Goal: Information Seeking & Learning: Learn about a topic

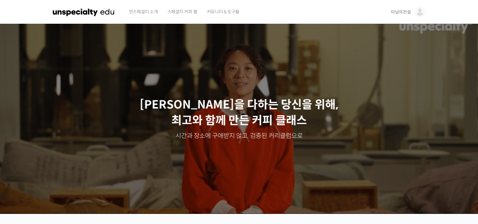
click at [397, 11] on span "미남의전설" at bounding box center [401, 12] width 20 height 6
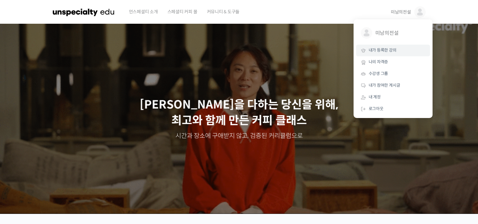
click at [376, 53] on span "내가 등록한 강의" at bounding box center [383, 49] width 28 height 5
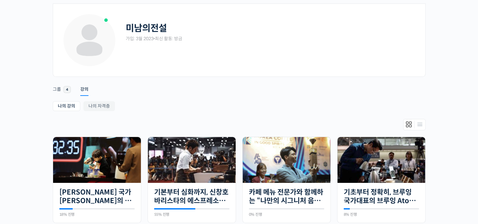
scroll to position [63, 0]
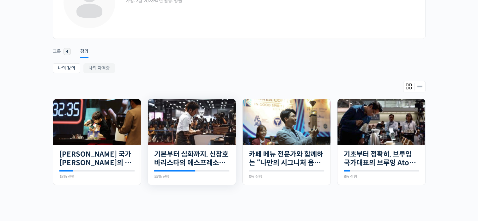
click at [185, 134] on img at bounding box center [192, 122] width 88 height 46
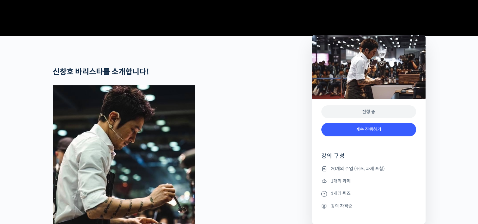
scroll to position [316, 0]
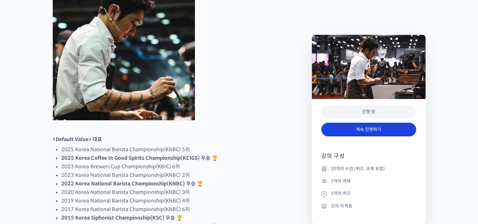
click at [362, 131] on link "계속 진행하기" at bounding box center [369, 130] width 95 height 14
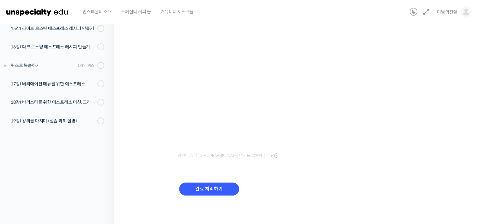
scroll to position [262, 0]
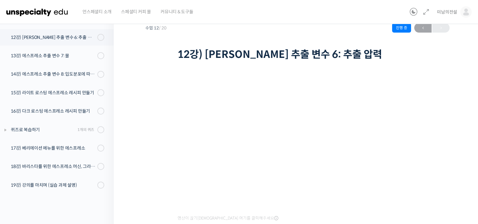
click at [445, 90] on div "기본부터 심화까지, 신창호 바리스타의 에스프레소 AtoZ 12강) 에스프레소 추출 변수 6: 추출 압력 진행 중 수업 12 / 20 진행 중 …" at bounding box center [297, 140] width 304 height 269
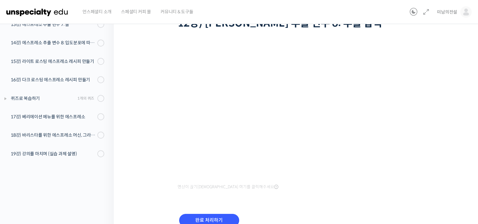
scroll to position [53, 0]
drag, startPoint x: 290, startPoint y: 188, endPoint x: 286, endPoint y: 188, distance: 4.1
click at [290, 188] on div "영상이 끊기[DEMOGRAPHIC_DATA] 여기를 클릭해주세요" at bounding box center [298, 118] width 240 height 148
click at [446, 93] on div "기본부터 심화까지, 신창호 바리스타의 에스프레소 AtoZ 12강) 에스프레소 추출 변수 6: 추출 압력 진행 중 수업 12 / 20 진행 중 …" at bounding box center [297, 109] width 304 height 269
drag, startPoint x: 468, startPoint y: 102, endPoint x: 429, endPoint y: 101, distance: 38.9
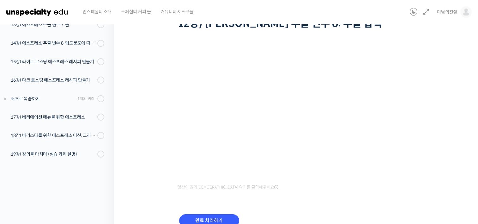
click at [468, 102] on div "기본부터 심화까지, 신창호 바리스타의 에스프레소 AtoZ 12강) 에스프레소 추출 변수 6: 추출 압력 진행 중 수업 12 / 20 진행 중 …" at bounding box center [298, 111] width 368 height 291
click at [443, 69] on div "기본부터 심화까지, 신창호 바리스타의 에스프레소 AtoZ 12강) 에스프레소 추출 변수 6: 추출 압력 진행 중 수업 12 / 20 진행 중 …" at bounding box center [297, 109] width 304 height 269
click at [317, 199] on div "영상이 끊기신다면 여기를 클릭해주세요 완료 처리하기" at bounding box center [298, 137] width 240 height 212
click at [300, 204] on div "영상이 끊기신다면 여기를 클릭해주세요 완료 처리하기" at bounding box center [298, 137] width 240 height 212
click at [392, 35] on div "영상이 끊기신다면 여기를 클릭해주세요 완료 처리하기" at bounding box center [298, 137] width 240 height 212
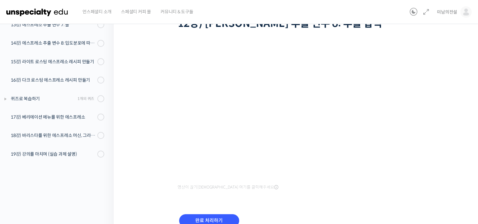
click at [478, 86] on div "기본부터 심화까지, 신창호 바리스타의 에스프레소 AtoZ 12강) 에스프레소 추출 변수 6: 추출 압력 진행 중 수업 12 / 20 진행 중 …" at bounding box center [298, 111] width 368 height 291
click at [298, 199] on div "영상이 끊기신다면 여기를 클릭해주세요 완료 처리하기" at bounding box center [298, 137] width 240 height 212
click at [440, 40] on div "기본부터 심화까지, 신창호 바리스타의 에스프레소 AtoZ 12강) 에스프레소 추출 변수 6: 추출 압력 진행 중 수업 12 / 20 진행 중 …" at bounding box center [297, 109] width 304 height 269
click at [281, 194] on div "영상이 끊기신다면 여기를 클릭해주세요 완료 처리하기" at bounding box center [298, 137] width 240 height 212
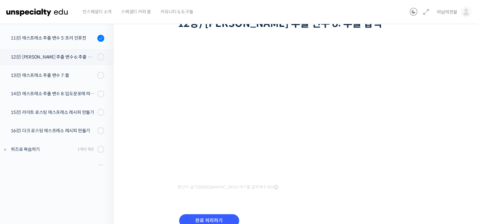
scroll to position [199, 0]
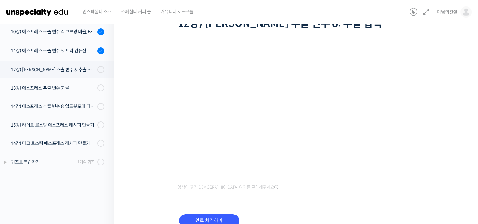
click at [444, 68] on div "기본부터 심화까지, 신창호 바리스타의 에스프레소 AtoZ 12강) 에스프레소 추출 변수 6: 추출 압력 진행 중 수업 12 / 20 진행 중 …" at bounding box center [297, 109] width 304 height 269
click at [453, 102] on div "기본부터 심화까지, 신창호 바리스타의 에스프레소 AtoZ 12강) 에스프레소 추출 변수 6: 추출 압력 진행 중 수업 12 / 20 진행 중 …" at bounding box center [298, 111] width 368 height 291
click at [450, 120] on div "기본부터 심화까지, 신창호 바리스타의 에스프레소 AtoZ 12강) 에스프레소 추출 변수 6: 추출 압력 진행 중 수업 12 / 20 진행 중 …" at bounding box center [297, 109] width 304 height 269
click at [353, 210] on div "완료 처리하기" at bounding box center [298, 225] width 240 height 36
click at [406, 32] on div "영상이 끊기신다면 여기를 클릭해주세요 완료 처리하기" at bounding box center [298, 137] width 240 height 212
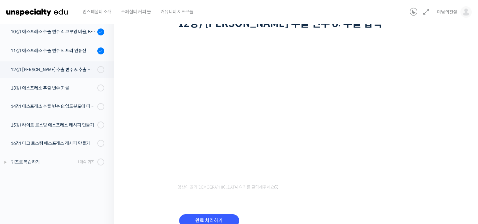
click at [441, 62] on div "기본부터 심화까지, 신창호 바리스타의 에스프레소 AtoZ 12강) 에스프레소 추출 변수 6: 추출 압력 진행 중 수업 12 / 20 진행 중 …" at bounding box center [297, 109] width 304 height 269
click at [432, 135] on div "기본부터 심화까지, 신창호 바리스타의 에스프레소 AtoZ 12강) 에스프레소 추출 변수 6: 추출 압력 진행 중 수업 12 / 20 진행 중 …" at bounding box center [297, 109] width 304 height 269
click at [445, 95] on div "기본부터 심화까지, 신창호 바리스타의 에스프레소 AtoZ 12강) 에스프레소 추출 변수 6: 추출 압력 진행 중 수업 12 / 20 진행 중 …" at bounding box center [297, 109] width 304 height 269
click at [451, 107] on div "기본부터 심화까지, 신창호 바리스타의 에스프레소 AtoZ 12강) 에스프레소 추출 변수 6: 추출 압력 진행 중 수업 12 / 20 진행 중 …" at bounding box center [298, 111] width 368 height 291
click at [455, 89] on div "기본부터 심화까지, 신창호 바리스타의 에스프레소 AtoZ 12강) 에스프레소 추출 변수 6: 추출 압력 진행 중 수업 12 / 20 진행 중 …" at bounding box center [298, 111] width 368 height 291
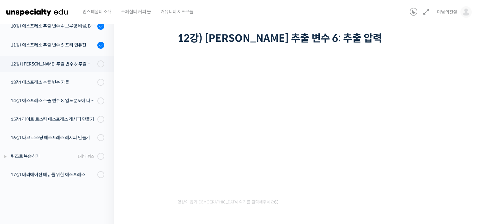
scroll to position [53, 0]
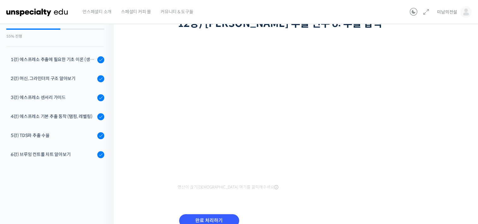
scroll to position [219, 0]
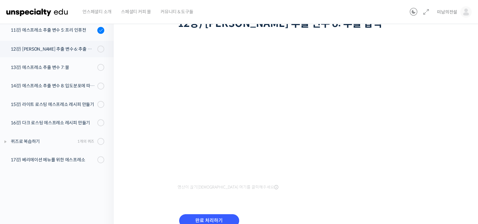
click at [455, 120] on div "기본부터 심화까지, 신창호 바리스타의 에스프레소 AtoZ 12강) 에스프레소 추출 변수 6: 추출 압력 진행 중 수업 12 / 20 진행 중 …" at bounding box center [298, 111] width 368 height 291
click at [326, 210] on div "완료 처리하기" at bounding box center [298, 225] width 240 height 36
click at [290, 201] on div "영상이 끊기신다면 여기를 클릭해주세요 완료 처리하기" at bounding box center [298, 137] width 240 height 212
click at [443, 143] on div "기본부터 심화까지, 신창호 바리스타의 에스프레소 AtoZ 12강) 에스프레소 추출 변수 6: 추출 압력 진행 중 수업 12 / 20 진행 중 …" at bounding box center [297, 109] width 304 height 269
drag, startPoint x: 465, startPoint y: 76, endPoint x: 407, endPoint y: 83, distance: 58.6
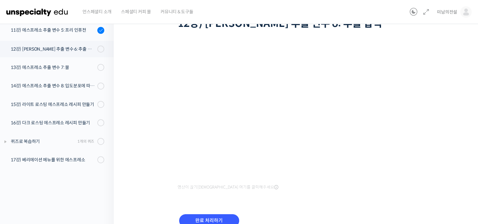
click at [465, 76] on div "기본부터 심화까지, 신창호 바리스타의 에스프레소 AtoZ 12강) 에스프레소 추출 변수 6: 추출 압력 진행 중 수업 12 / 20 진행 중 …" at bounding box center [298, 111] width 368 height 291
click at [437, 123] on div "기본부터 심화까지, 신창호 바리스타의 에스프레소 AtoZ 12강) 에스프레소 추출 변수 6: 추출 압력 진행 중 수업 12 / 20 진행 중 …" at bounding box center [297, 109] width 304 height 269
click at [443, 129] on div "기본부터 심화까지, 신창호 바리스타의 에스프레소 AtoZ 12강) 에스프레소 추출 변수 6: 추출 압력 진행 중 수업 12 / 20 진행 중 …" at bounding box center [297, 109] width 304 height 269
drag, startPoint x: 439, startPoint y: 81, endPoint x: 424, endPoint y: 79, distance: 15.9
click at [439, 81] on div "기본부터 심화까지, 신창호 바리스타의 에스프레소 AtoZ 12강) 에스프레소 추출 변수 6: 추출 압력 진행 중 수업 12 / 20 진행 중 …" at bounding box center [297, 109] width 304 height 269
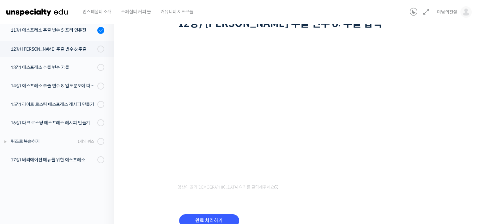
click at [148, 181] on div "기본부터 심화까지, 신창호 바리스타의 에스프레소 AtoZ 12강) 에스프레소 추출 변수 6: 추출 압력 진행 중 수업 12 / 20 진행 중 …" at bounding box center [297, 109] width 304 height 269
click at [445, 107] on div "기본부터 심화까지, 신창호 바리스타의 에스프레소 AtoZ 12강) 에스프레소 추출 변수 6: 추출 압력 진행 중 수업 12 / 20 진행 중 …" at bounding box center [297, 109] width 304 height 269
click at [454, 83] on div "기본부터 심화까지, 신창호 바리스타의 에스프레소 AtoZ 12강) 에스프레소 추출 변수 6: 추출 압력 진행 중 수업 12 / 20 진행 중 …" at bounding box center [298, 111] width 368 height 291
drag, startPoint x: 445, startPoint y: 121, endPoint x: 427, endPoint y: 117, distance: 17.8
click at [445, 121] on div "기본부터 심화까지, 신창호 바리스타의 에스프레소 AtoZ 12강) 에스프레소 추출 변수 6: 추출 압력 진행 중 수업 12 / 20 진행 중 …" at bounding box center [297, 109] width 304 height 269
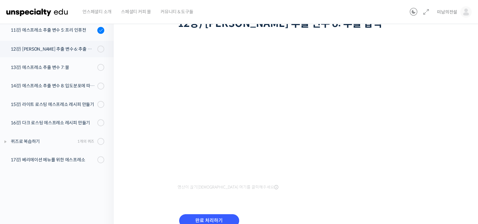
click at [442, 127] on div "기본부터 심화까지, 신창호 바리스타의 에스프레소 AtoZ 12강) 에스프레소 추출 변수 6: 추출 압력 진행 중 수업 12 / 20 진행 중 …" at bounding box center [297, 109] width 304 height 269
click at [444, 157] on div "기본부터 심화까지, 신창호 바리스타의 에스프레소 AtoZ 12강) 에스프레소 추출 변수 6: 추출 압력 진행 중 수업 12 / 20 진행 중 …" at bounding box center [297, 109] width 304 height 269
click at [458, 156] on div "기본부터 심화까지, 신창호 바리스타의 에스프레소 AtoZ 12강) 에스프레소 추출 변수 6: 추출 압력 진행 중 수업 12 / 20 진행 중 …" at bounding box center [298, 111] width 368 height 291
click at [458, 73] on div "기본부터 심화까지, 신창호 바리스타의 에스프레소 AtoZ 12강) 에스프레소 추출 변수 6: 추출 압력 진행 중 수업 12 / 20 진행 중 …" at bounding box center [298, 111] width 368 height 291
click at [459, 77] on div "기본부터 심화까지, 신창호 바리스타의 에스프레소 AtoZ 12강) 에스프레소 추출 변수 6: 추출 압력 진행 중 수업 12 / 20 진행 중 …" at bounding box center [298, 111] width 368 height 291
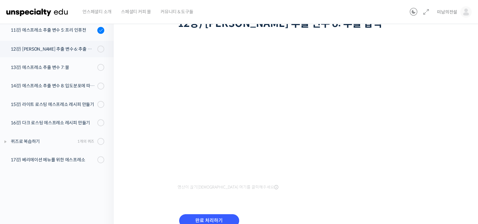
drag, startPoint x: 446, startPoint y: 172, endPoint x: 439, endPoint y: 171, distance: 7.1
click at [446, 172] on div "기본부터 심화까지, 신창호 바리스타의 에스프레소 AtoZ 12강) 에스프레소 추출 변수 6: 추출 압력 진행 중 수업 12 / 20 진행 중 …" at bounding box center [297, 109] width 304 height 269
click at [345, 210] on div "완료 처리하기" at bounding box center [298, 225] width 240 height 36
click at [457, 60] on div "기본부터 심화까지, 신창호 바리스타의 에스프레소 AtoZ 12강) 에스프레소 추출 변수 6: 추출 압력 진행 중 수업 12 / 20 진행 중 …" at bounding box center [298, 111] width 368 height 291
click at [455, 62] on div "기본부터 심화까지, 신창호 바리스타의 에스프레소 AtoZ 12강) 에스프레소 추출 변수 6: 추출 압력 진행 중 수업 12 / 20 진행 중 …" at bounding box center [298, 111] width 368 height 291
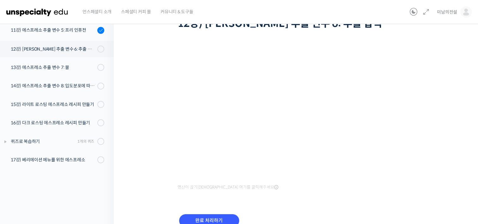
drag, startPoint x: 425, startPoint y: 90, endPoint x: 416, endPoint y: 92, distance: 8.9
click at [425, 90] on div "기본부터 심화까지, 신창호 바리스타의 에스프레소 AtoZ 12강) 에스프레소 추출 변수 6: 추출 압력 진행 중 수업 12 / 20 진행 중 …" at bounding box center [297, 109] width 304 height 269
drag, startPoint x: 437, startPoint y: 131, endPoint x: 430, endPoint y: 130, distance: 6.7
click at [437, 131] on div "기본부터 심화까지, 신창호 바리스타의 에스프레소 AtoZ 12강) 에스프레소 추출 변수 6: 추출 압력 진행 중 수업 12 / 20 진행 중 …" at bounding box center [297, 109] width 304 height 269
click at [164, 156] on div "기본부터 심화까지, 신창호 바리스타의 에스프레소 AtoZ 12강) 에스프레소 추출 변수 6: 추출 압력 진행 중 수업 12 / 20 진행 중 …" at bounding box center [297, 109] width 304 height 269
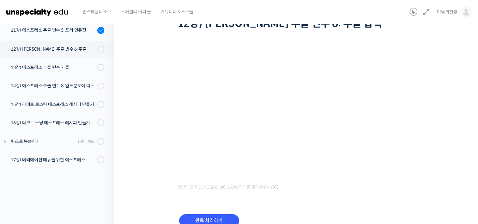
click at [466, 80] on div "기본부터 심화까지, 신창호 바리스타의 에스프레소 AtoZ 12강) 에스프레소 추출 변수 6: 추출 압력 진행 중 수업 12 / 20 진행 중 …" at bounding box center [298, 111] width 368 height 291
click at [456, 96] on div "기본부터 심화까지, 신창호 바리스타의 에스프레소 AtoZ 12강) 에스프레소 추출 변수 6: 추출 압력 진행 중 수업 12 / 20 진행 중 …" at bounding box center [298, 111] width 368 height 291
drag, startPoint x: 279, startPoint y: 213, endPoint x: 235, endPoint y: 194, distance: 47.8
click at [279, 213] on div "완료 처리하기" at bounding box center [298, 225] width 240 height 36
click at [446, 178] on div "기본부터 심화까지, 신창호 바리스타의 에스프레소 AtoZ 12강) 에스프레소 추출 변수 6: 추출 압력 진행 중 수업 12 / 20 진행 중 …" at bounding box center [297, 109] width 304 height 269
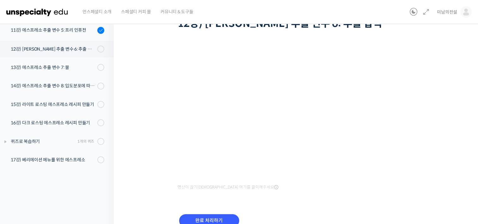
click at [452, 157] on div "기본부터 심화까지, 신창호 바리스타의 에스프레소 AtoZ 12강) 에스프레소 추출 변수 6: 추출 압력 진행 중 수업 12 / 20 진행 중 …" at bounding box center [298, 111] width 368 height 291
click at [157, 62] on div "기본부터 심화까지, 신창호 바리스타의 에스프레소 AtoZ 12강) 에스프레소 추출 변수 6: 추출 압력 진행 중 수업 12 / 20 진행 중 …" at bounding box center [297, 109] width 304 height 269
click at [464, 70] on div "기본부터 심화까지, 신창호 바리스타의 에스프레소 AtoZ 12강) 에스프레소 추출 변수 6: 추출 압력 진행 중 수업 12 / 20 진행 중 …" at bounding box center [298, 111] width 368 height 291
click at [153, 149] on div "기본부터 심화까지, 신창호 바리스타의 에스프레소 AtoZ 12강) 에스프레소 추출 변수 6: 추출 압력 진행 중 수업 12 / 20 진행 중 …" at bounding box center [297, 109] width 304 height 269
click at [454, 62] on div "기본부터 심화까지, 신창호 바리스타의 에스프레소 AtoZ 12강) 에스프레소 추출 변수 6: 추출 압력 진행 중 수업 12 / 20 진행 중 …" at bounding box center [298, 111] width 368 height 291
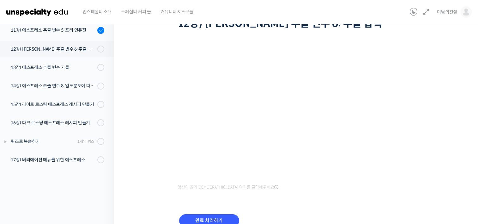
drag, startPoint x: 445, startPoint y: 79, endPoint x: 441, endPoint y: 79, distance: 4.8
click at [445, 79] on div "기본부터 심화까지, 신창호 바리스타의 에스프레소 AtoZ 12강) 에스프레소 추출 변수 6: 추출 압력 진행 중 수업 12 / 20 진행 중 …" at bounding box center [297, 109] width 304 height 269
drag, startPoint x: 432, startPoint y: 112, endPoint x: 428, endPoint y: 112, distance: 4.1
click at [432, 112] on div "기본부터 심화까지, 신창호 바리스타의 에스프레소 AtoZ 12강) 에스프레소 추출 변수 6: 추출 압력 진행 중 수업 12 / 20 진행 중 …" at bounding box center [297, 109] width 304 height 269
click at [226, 216] on input "완료 처리하기" at bounding box center [209, 220] width 60 height 13
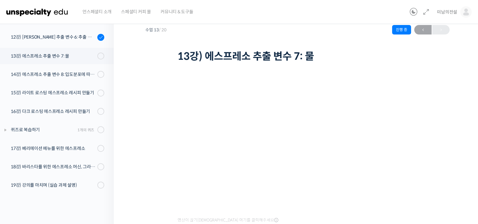
scroll to position [32, 0]
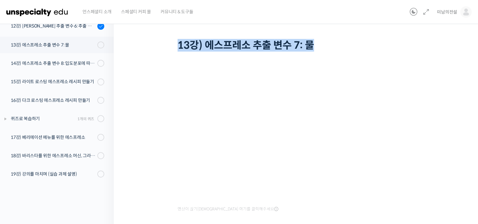
drag, startPoint x: 323, startPoint y: 45, endPoint x: 180, endPoint y: 44, distance: 143.5
click at [180, 44] on h1 "13강) 에스프레소 추출 변수 7: 물" at bounding box center [298, 45] width 240 height 12
copy h1 "13강) 에스프레소 추출 변수 7: 물"
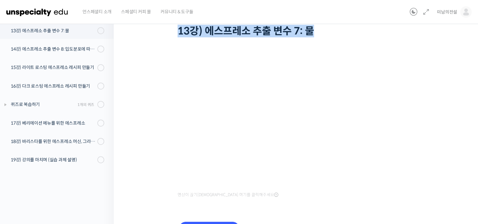
scroll to position [63, 0]
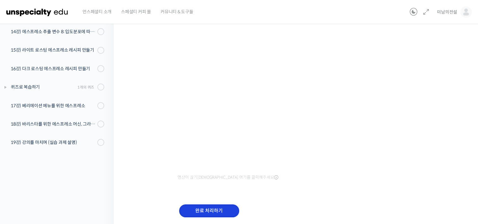
click at [214, 211] on input "완료 처리하기" at bounding box center [209, 210] width 60 height 13
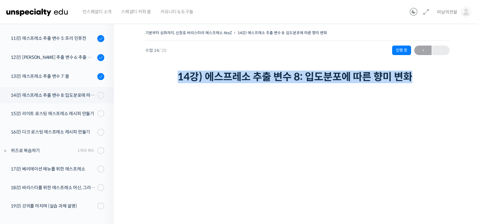
drag, startPoint x: 419, startPoint y: 76, endPoint x: 178, endPoint y: 79, distance: 240.3
click at [178, 79] on div "기본부터 심화까지, 신창호 바리스타의 에스프레소 AtoZ 14강) 에스프레소 추출 변수 8: 입도분포에 따른 향미 변화 진행 중 수업 14 /…" at bounding box center [297, 56] width 304 height 56
drag, startPoint x: 178, startPoint y: 79, endPoint x: 201, endPoint y: 78, distance: 22.5
copy h1 "14강) 에스프레소 추출 변수 8: 입도분포에 따른 향미 변화"
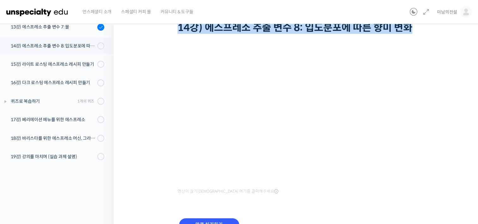
scroll to position [85, 0]
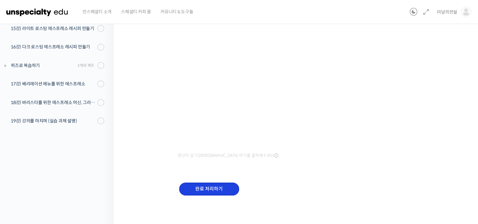
click at [206, 192] on input "완료 처리하기" at bounding box center [209, 188] width 60 height 13
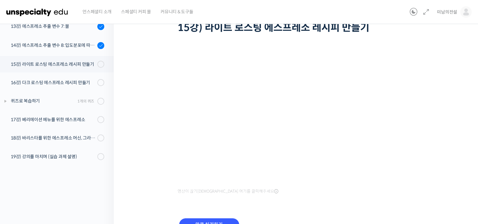
scroll to position [63, 0]
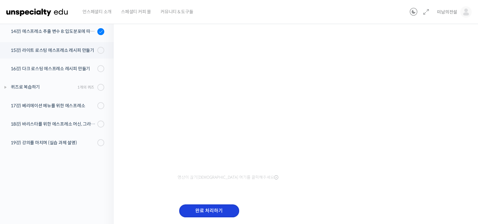
click at [213, 210] on input "완료 처리하기" at bounding box center [209, 210] width 60 height 13
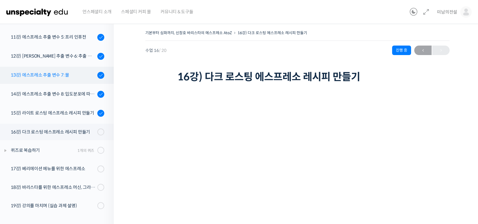
click at [47, 74] on div "13강) 에스프레소 추출 변수 7: 물" at bounding box center [53, 74] width 85 height 7
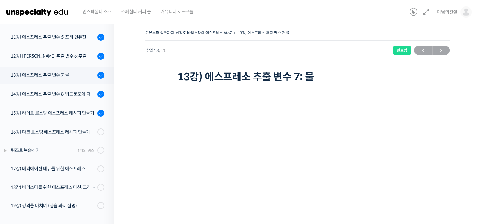
scroll to position [32, 0]
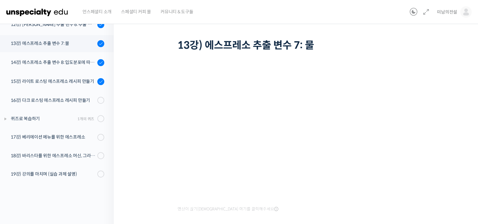
click at [433, 43] on div "기본부터 심화까지, 신창호 바리스타의 에스프레소 AtoZ 13강) 에스프레소 추출 변수 7: 물 완료함 수업 13 / 20 완료함 ← 이전 다…" at bounding box center [297, 25] width 304 height 56
